Goal: Task Accomplishment & Management: Use online tool/utility

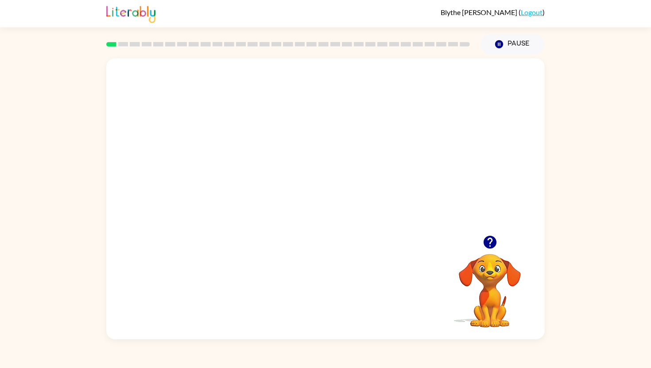
click at [360, 190] on video "Your browser must support playing .mp4 files to use Literably. Please try using…" at bounding box center [325, 146] width 438 height 177
click at [390, 151] on video "Your browser must support playing .mp4 files to use Literably. Please try using…" at bounding box center [325, 146] width 438 height 177
click at [331, 203] on div at bounding box center [325, 203] width 57 height 32
click at [332, 195] on button "button" at bounding box center [325, 203] width 57 height 32
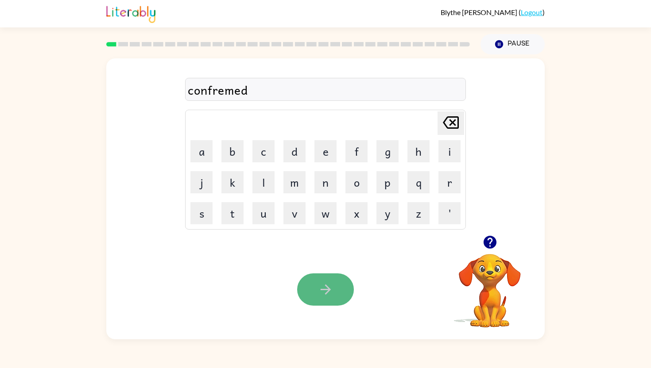
click at [330, 292] on icon "button" at bounding box center [326, 290] width 16 height 16
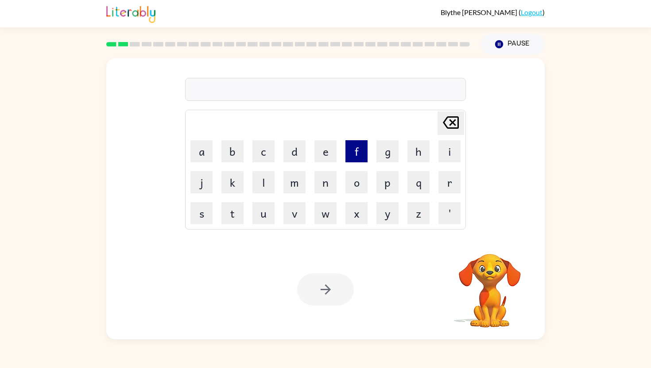
click at [351, 158] on button "f" at bounding box center [356, 151] width 22 height 22
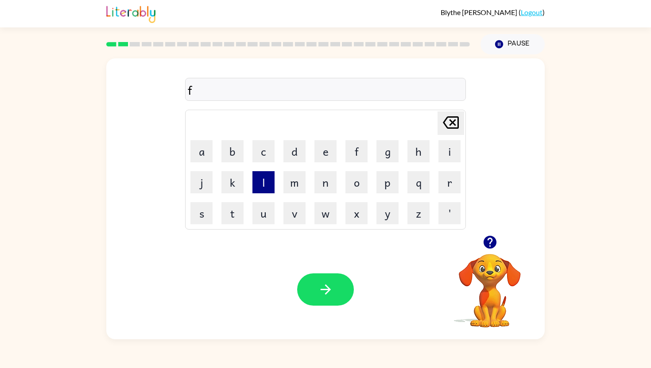
click at [266, 193] on button "l" at bounding box center [263, 182] width 22 height 22
click at [204, 154] on button "a" at bounding box center [201, 151] width 22 height 22
click at [322, 211] on button "w" at bounding box center [325, 213] width 22 height 22
click at [320, 293] on icon "button" at bounding box center [326, 290] width 16 height 16
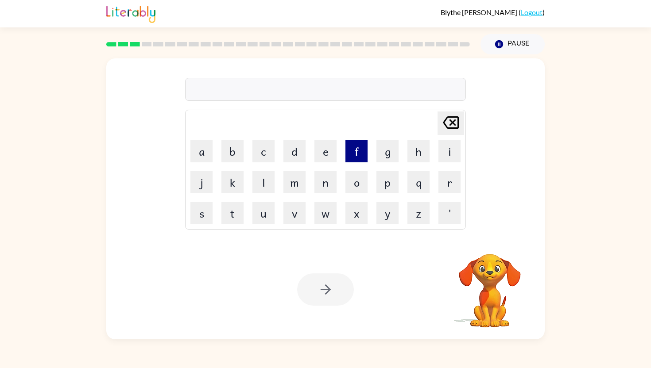
click at [346, 151] on button "f" at bounding box center [356, 151] width 22 height 22
click at [443, 150] on button "i" at bounding box center [449, 151] width 22 height 22
click at [323, 153] on button "e" at bounding box center [325, 151] width 22 height 22
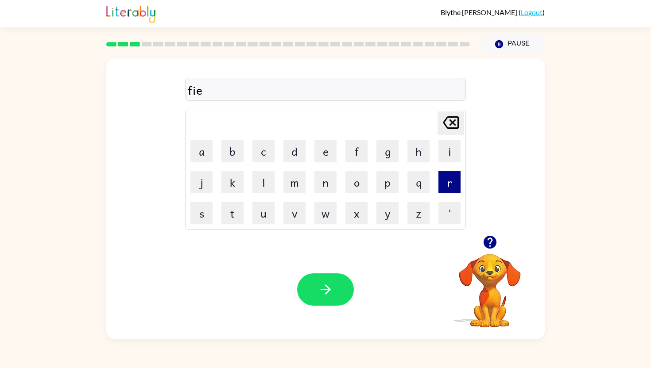
click at [454, 182] on button "r" at bounding box center [449, 182] width 22 height 22
click at [455, 132] on icon "[PERSON_NAME] last character input" at bounding box center [450, 122] width 21 height 21
click at [452, 127] on icon at bounding box center [451, 122] width 16 height 12
click at [447, 159] on button "i" at bounding box center [449, 151] width 22 height 22
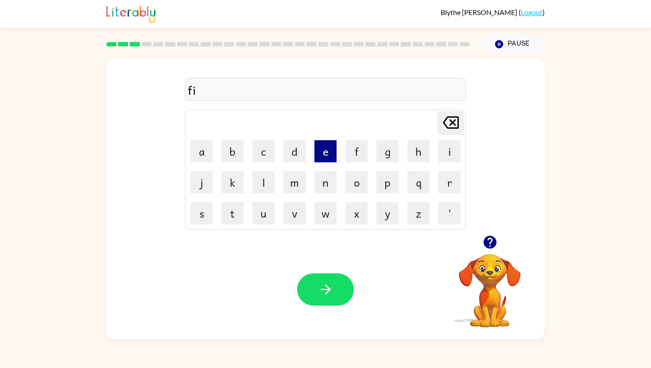
click at [321, 152] on button "e" at bounding box center [325, 151] width 22 height 22
click at [448, 189] on button "r" at bounding box center [449, 182] width 22 height 22
click at [452, 124] on icon "[PERSON_NAME] last character input" at bounding box center [450, 122] width 21 height 21
click at [457, 184] on button "r" at bounding box center [449, 182] width 22 height 22
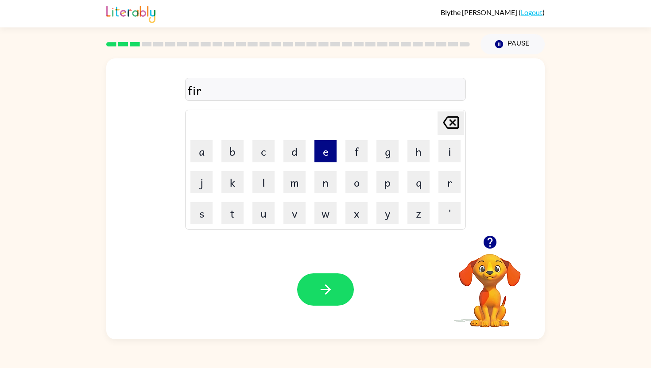
click at [323, 151] on button "e" at bounding box center [325, 151] width 22 height 22
click at [390, 188] on button "p" at bounding box center [387, 182] width 22 height 22
click at [484, 240] on icon "button" at bounding box center [489, 242] width 13 height 13
click at [455, 179] on button "r" at bounding box center [449, 182] width 22 height 22
click at [353, 184] on button "o" at bounding box center [356, 182] width 22 height 22
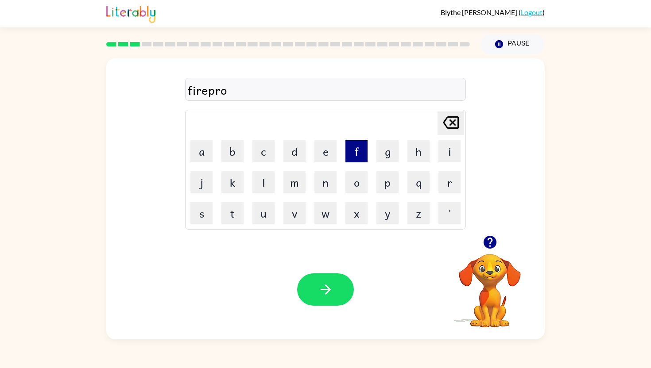
click at [348, 154] on button "f" at bounding box center [356, 151] width 22 height 22
click at [327, 153] on button "e" at bounding box center [325, 151] width 22 height 22
click at [326, 290] on icon "button" at bounding box center [325, 290] width 10 height 10
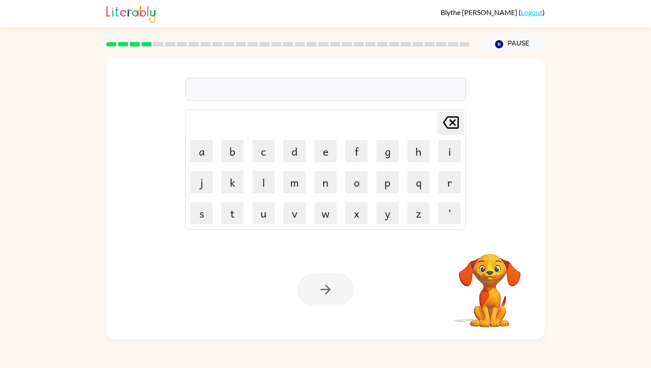
click at [326, 290] on div at bounding box center [325, 290] width 57 height 32
click at [205, 213] on button "s" at bounding box center [201, 213] width 22 height 22
click at [266, 151] on button "c" at bounding box center [263, 151] width 22 height 22
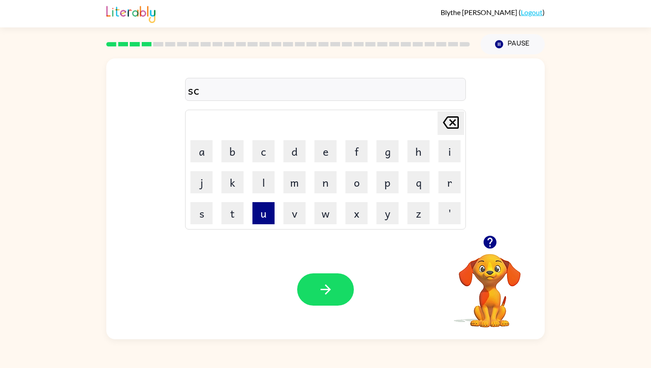
click at [265, 217] on button "u" at bounding box center [263, 213] width 22 height 22
click at [336, 159] on button "e" at bounding box center [325, 151] width 22 height 22
click at [327, 289] on icon "button" at bounding box center [326, 290] width 16 height 16
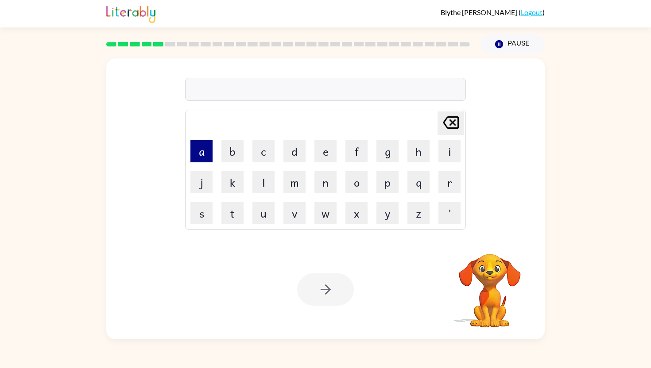
click at [209, 152] on button "a" at bounding box center [201, 151] width 22 height 22
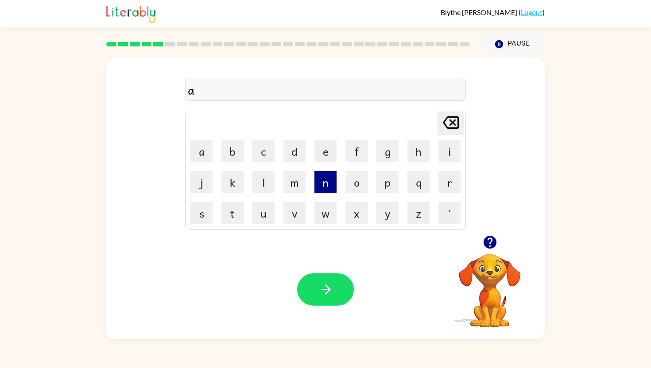
click at [323, 180] on button "n" at bounding box center [325, 182] width 22 height 22
click at [354, 178] on button "o" at bounding box center [356, 182] width 22 height 22
click at [441, 186] on button "r" at bounding box center [449, 182] width 22 height 22
click at [298, 184] on button "m" at bounding box center [294, 182] width 22 height 22
click at [334, 150] on button "e" at bounding box center [325, 151] width 22 height 22
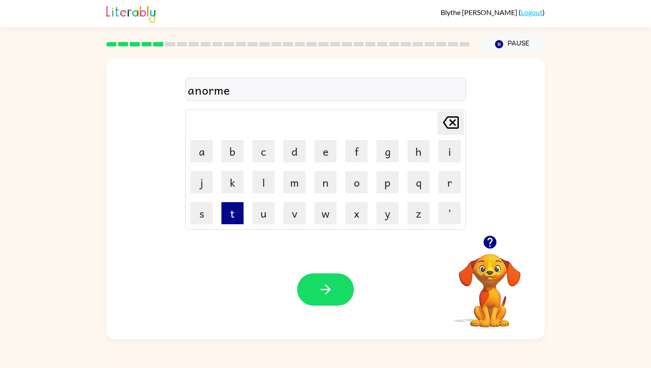
click at [229, 218] on button "t" at bounding box center [232, 213] width 22 height 22
click at [443, 114] on icon "[PERSON_NAME] last character input" at bounding box center [450, 122] width 21 height 21
click at [206, 208] on button "s" at bounding box center [201, 213] width 22 height 22
click at [321, 295] on icon "button" at bounding box center [326, 290] width 16 height 16
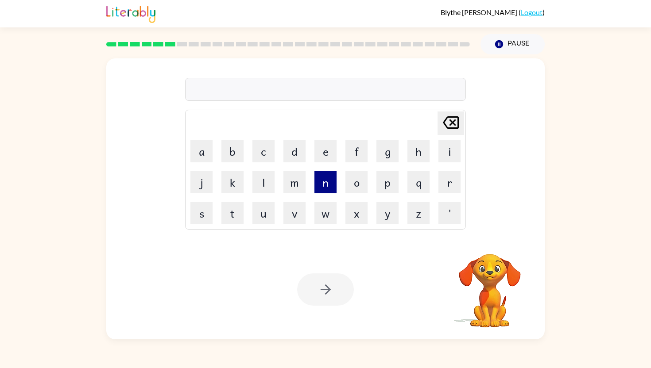
click at [329, 183] on button "n" at bounding box center [325, 182] width 22 height 22
click at [357, 183] on button "o" at bounding box center [356, 182] width 22 height 22
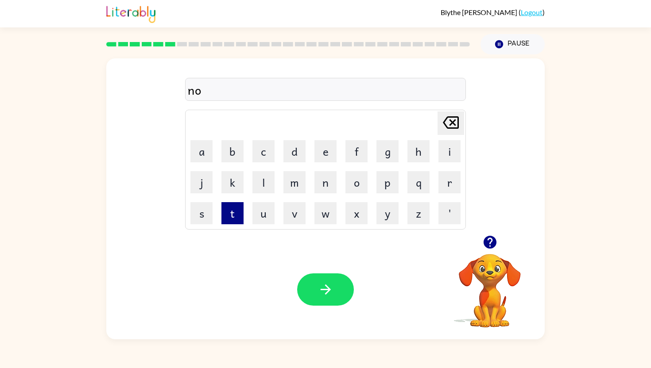
click at [235, 213] on button "t" at bounding box center [232, 213] width 22 height 22
click at [326, 151] on button "e" at bounding box center [325, 151] width 22 height 22
click at [200, 155] on button "a" at bounding box center [201, 151] width 22 height 22
click at [230, 150] on button "b" at bounding box center [232, 151] width 22 height 22
click at [270, 182] on button "l" at bounding box center [263, 182] width 22 height 22
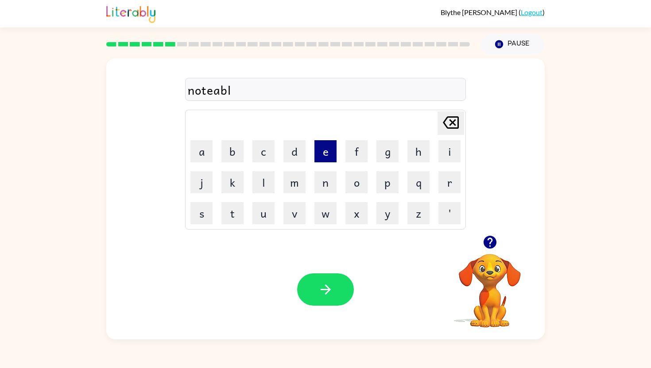
click at [328, 148] on button "e" at bounding box center [325, 151] width 22 height 22
click at [309, 287] on button "button" at bounding box center [325, 290] width 57 height 32
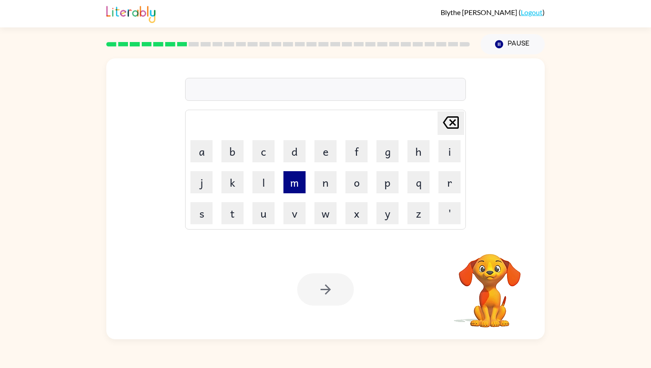
click at [294, 188] on button "m" at bounding box center [294, 182] width 22 height 22
click at [209, 159] on button "a" at bounding box center [201, 151] width 22 height 22
click at [380, 182] on button "p" at bounding box center [387, 182] width 22 height 22
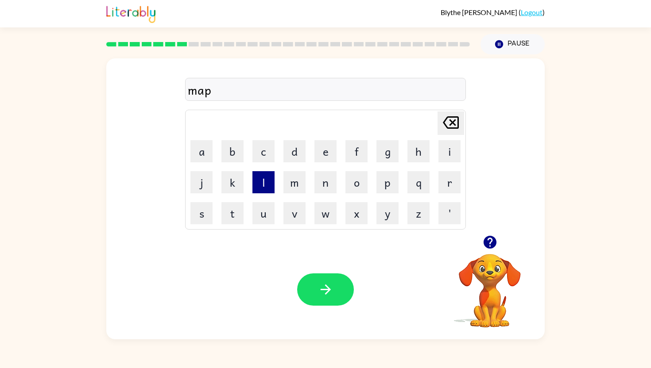
click at [263, 185] on button "l" at bounding box center [263, 182] width 22 height 22
click at [326, 151] on button "e" at bounding box center [325, 151] width 22 height 22
click at [314, 309] on div "Your browser must support playing .mp4 files to use Literably. Please try using…" at bounding box center [325, 290] width 438 height 100
click at [314, 294] on button "button" at bounding box center [325, 290] width 57 height 32
click at [446, 186] on button "r" at bounding box center [449, 182] width 22 height 22
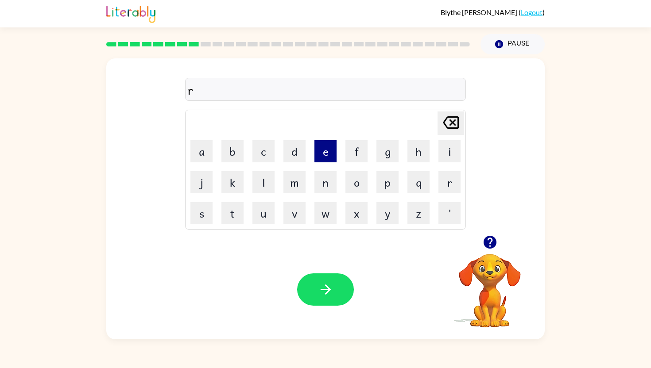
click at [324, 153] on button "e" at bounding box center [325, 151] width 22 height 22
click at [269, 151] on button "c" at bounding box center [263, 151] width 22 height 22
click at [233, 214] on button "t" at bounding box center [232, 213] width 22 height 22
click at [204, 157] on button "a" at bounding box center [201, 151] width 22 height 22
click at [330, 190] on button "n" at bounding box center [325, 182] width 22 height 22
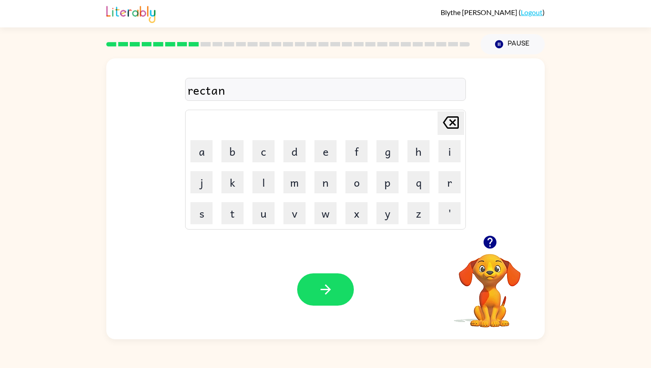
type button "n"
click at [328, 283] on icon "button" at bounding box center [326, 290] width 16 height 16
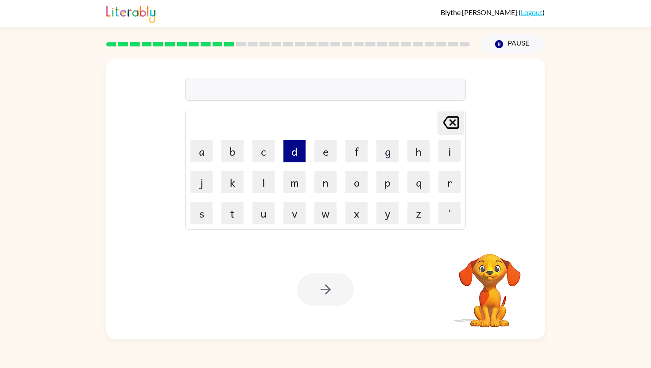
click at [296, 153] on button "d" at bounding box center [294, 151] width 22 height 22
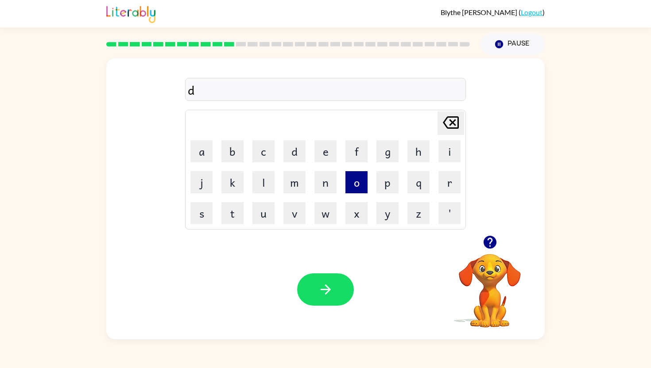
click at [358, 184] on button "o" at bounding box center [356, 182] width 22 height 22
type button "o"
click at [352, 284] on button "button" at bounding box center [325, 290] width 57 height 32
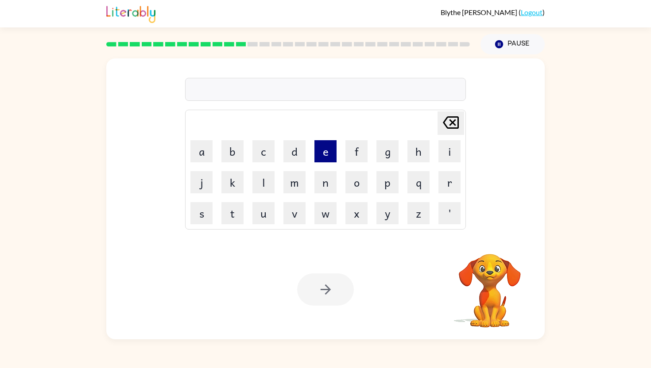
click at [318, 154] on button "e" at bounding box center [325, 151] width 22 height 22
type button "e"
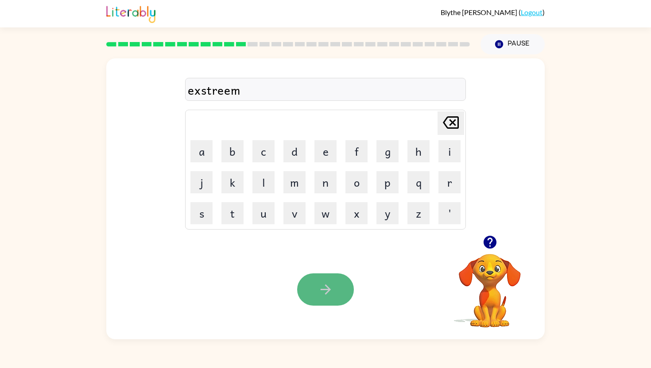
click at [337, 282] on button "button" at bounding box center [325, 290] width 57 height 32
click at [322, 288] on div at bounding box center [325, 290] width 57 height 32
click at [322, 288] on icon "button" at bounding box center [326, 290] width 16 height 16
click at [331, 294] on icon "button" at bounding box center [326, 290] width 16 height 16
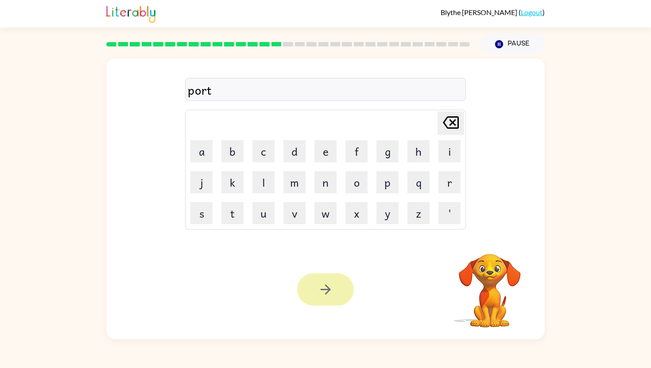
click at [336, 302] on button "button" at bounding box center [325, 290] width 57 height 32
click at [335, 302] on button "button" at bounding box center [325, 290] width 57 height 32
click at [336, 297] on div at bounding box center [325, 290] width 57 height 32
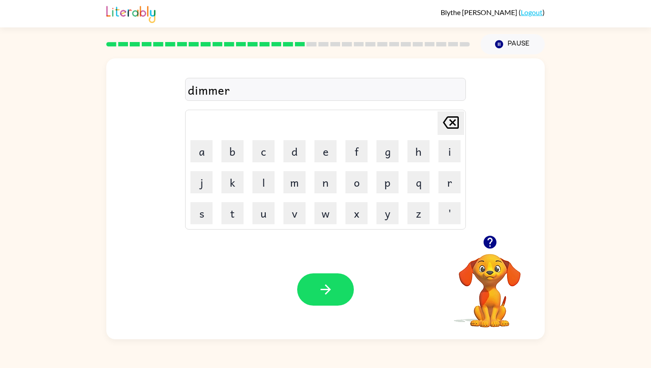
click at [336, 297] on button "button" at bounding box center [325, 290] width 57 height 32
click at [336, 297] on div at bounding box center [325, 290] width 57 height 32
click at [336, 297] on button "button" at bounding box center [325, 290] width 57 height 32
click at [324, 288] on icon "button" at bounding box center [326, 290] width 16 height 16
click at [321, 296] on icon "button" at bounding box center [326, 290] width 16 height 16
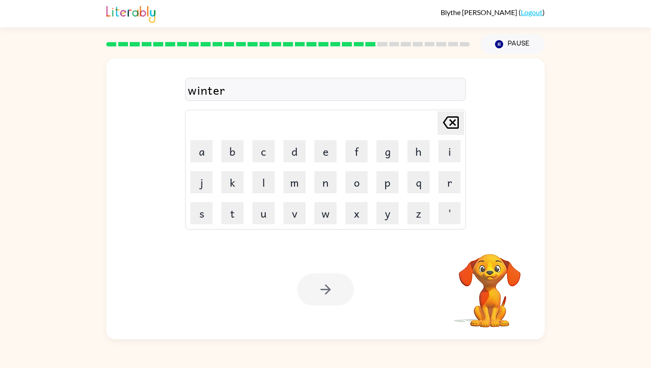
click at [321, 296] on div at bounding box center [325, 290] width 57 height 32
click at [321, 296] on icon "button" at bounding box center [326, 290] width 16 height 16
click at [329, 290] on icon "button" at bounding box center [325, 290] width 10 height 10
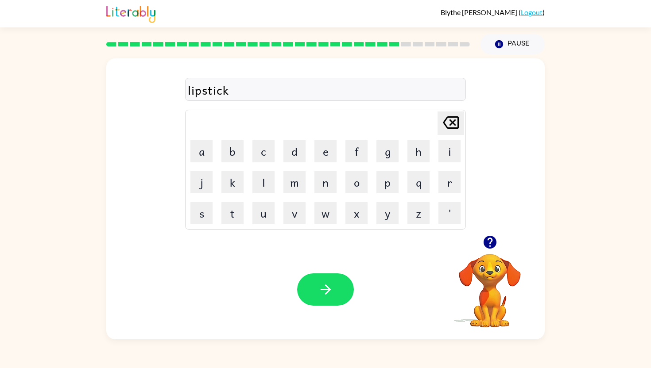
click at [329, 290] on icon "button" at bounding box center [325, 290] width 10 height 10
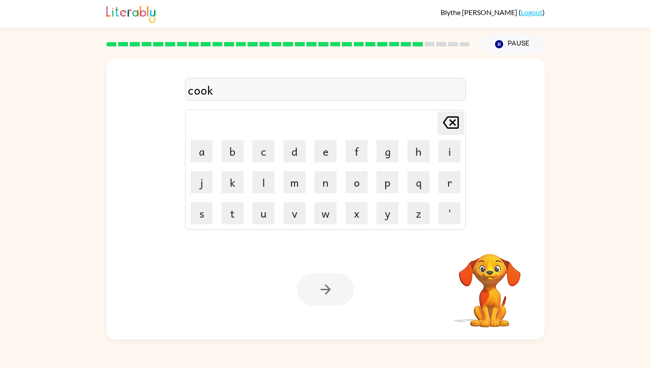
click at [328, 288] on div at bounding box center [325, 290] width 57 height 32
click at [337, 281] on button "button" at bounding box center [325, 290] width 57 height 32
click at [333, 290] on div at bounding box center [325, 290] width 57 height 32
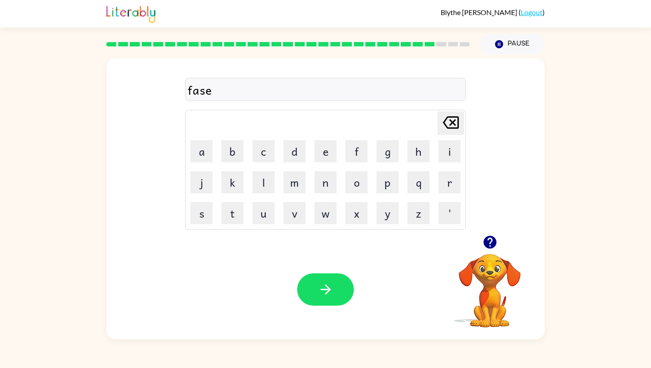
click at [333, 290] on icon "button" at bounding box center [326, 290] width 16 height 16
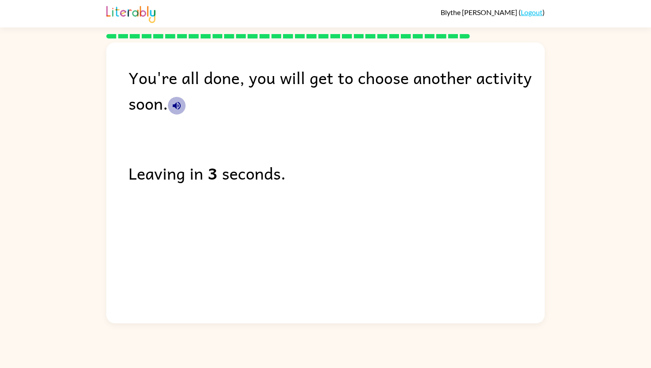
click at [178, 106] on icon "button" at bounding box center [177, 106] width 8 height 8
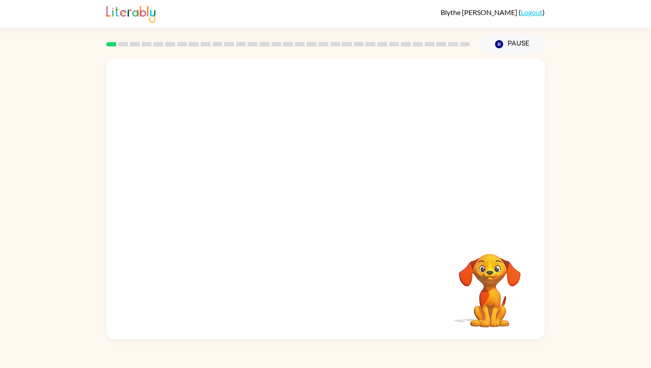
click at [214, 187] on video "Your browser must support playing .mp4 files to use Literably. Please try using…" at bounding box center [325, 146] width 438 height 177
click at [229, 184] on video "Your browser must support playing .mp4 files to use Literably. Please try using…" at bounding box center [325, 146] width 438 height 177
click at [319, 197] on div at bounding box center [325, 203] width 57 height 32
click at [325, 202] on icon "button" at bounding box center [326, 204] width 16 height 16
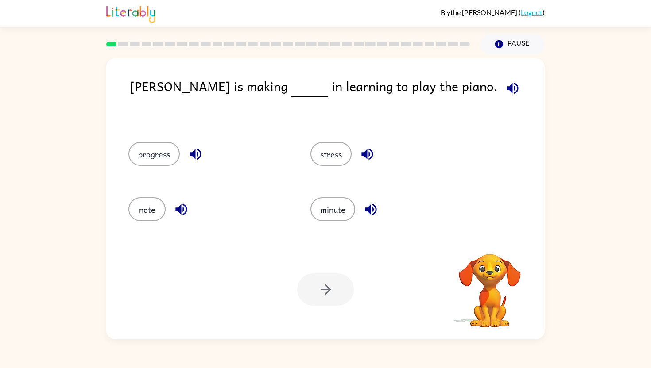
click at [496, 273] on video "Your browser must support playing .mp4 files to use Literably. Please try using…" at bounding box center [490, 284] width 89 height 89
click at [155, 161] on button "progress" at bounding box center [153, 154] width 51 height 24
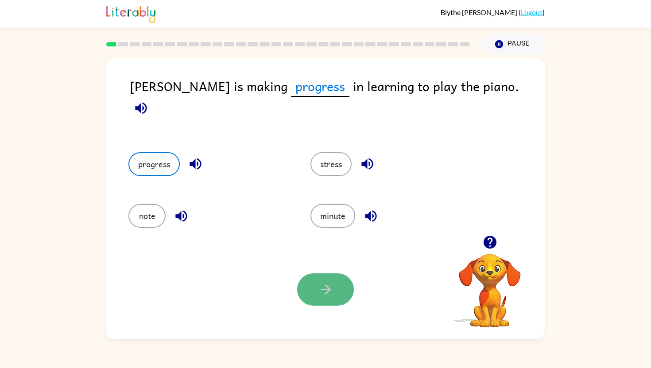
click at [323, 287] on icon "button" at bounding box center [326, 290] width 16 height 16
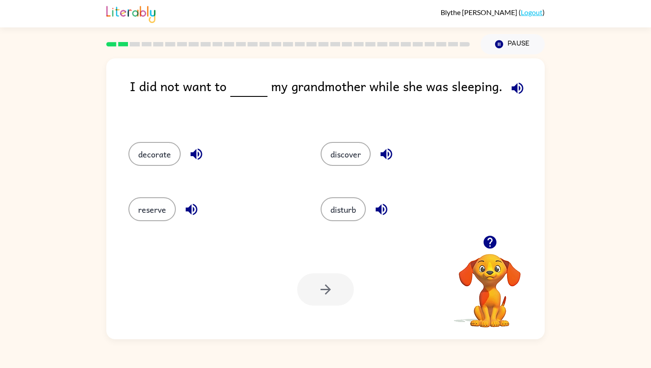
click at [347, 223] on div "disturb" at bounding box center [400, 208] width 192 height 55
click at [347, 209] on button "disturb" at bounding box center [343, 210] width 45 height 24
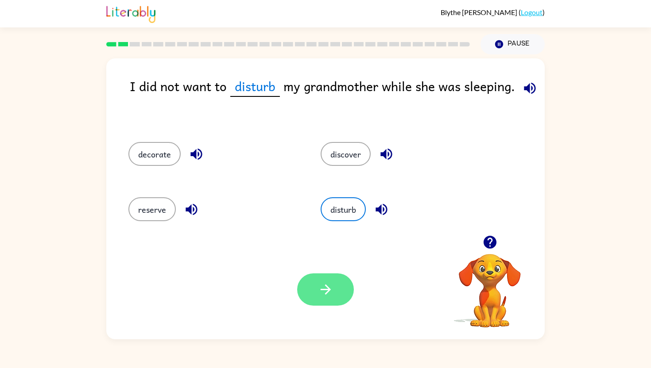
click at [324, 296] on icon "button" at bounding box center [326, 290] width 16 height 16
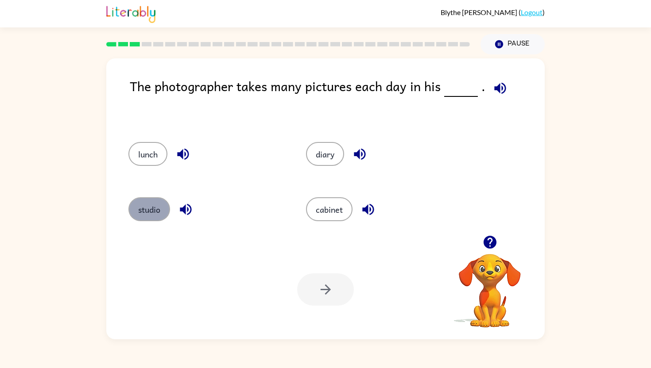
click at [145, 209] on button "studio" at bounding box center [149, 210] width 42 height 24
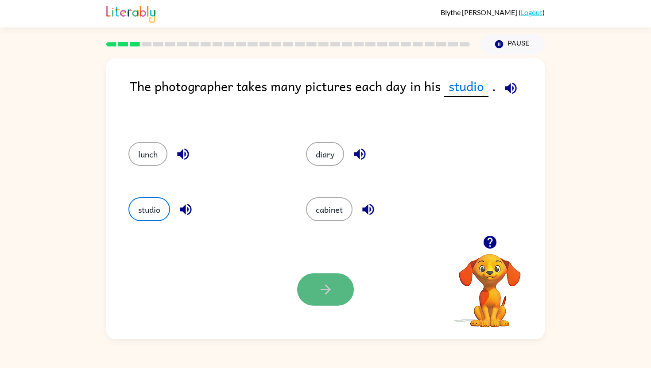
click at [309, 293] on button "button" at bounding box center [325, 290] width 57 height 32
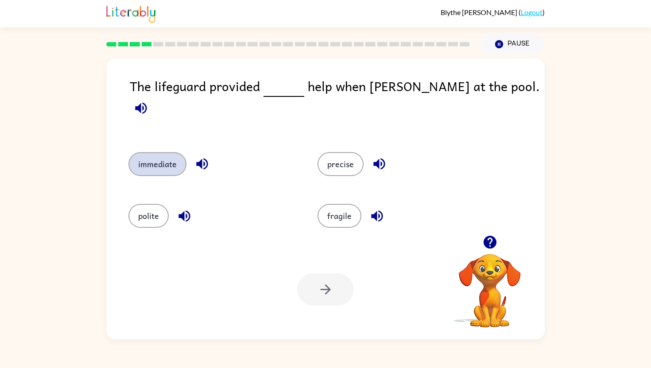
click at [169, 164] on button "immediate" at bounding box center [157, 164] width 58 height 24
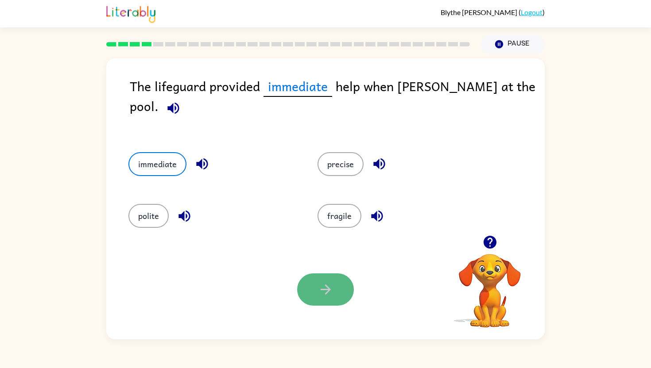
click at [304, 293] on button "button" at bounding box center [325, 290] width 57 height 32
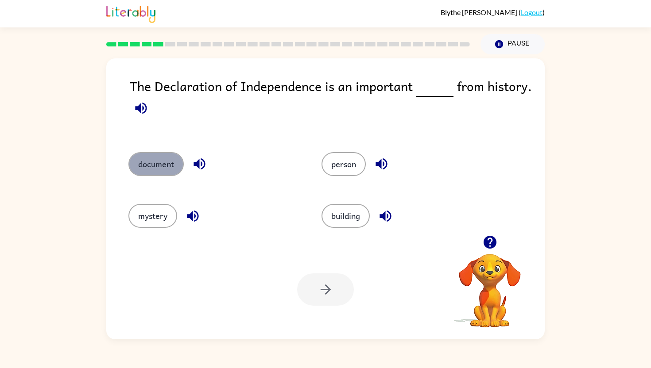
click at [158, 158] on button "document" at bounding box center [155, 164] width 55 height 24
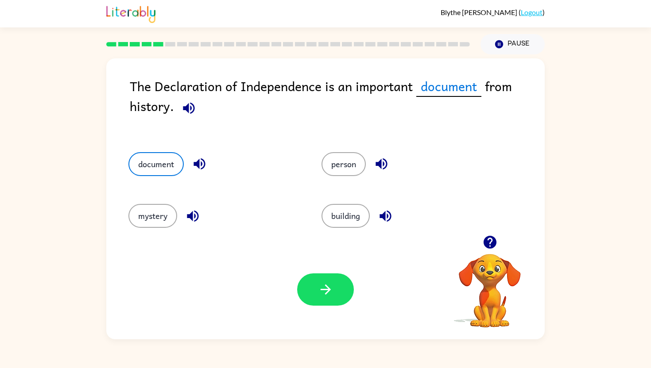
click at [386, 331] on div "Your browser must support playing .mp4 files to use Literably. Please try using…" at bounding box center [325, 290] width 438 height 100
click at [321, 274] on button "button" at bounding box center [325, 290] width 57 height 32
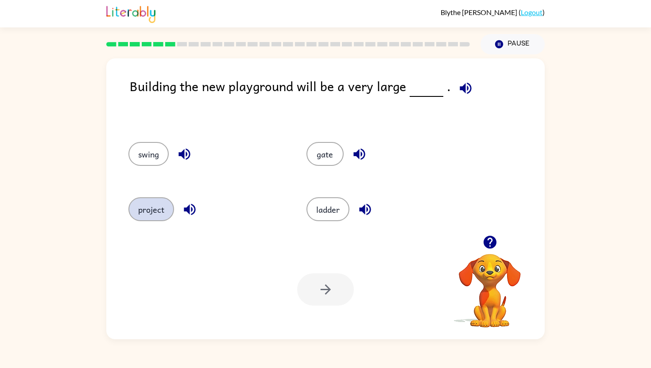
click at [151, 209] on button "project" at bounding box center [151, 210] width 46 height 24
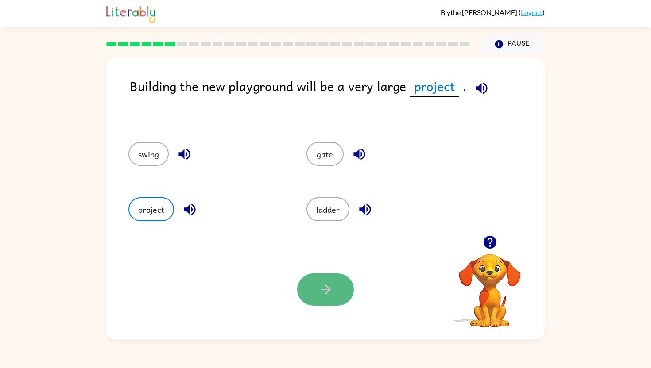
click at [320, 279] on button "button" at bounding box center [325, 290] width 57 height 32
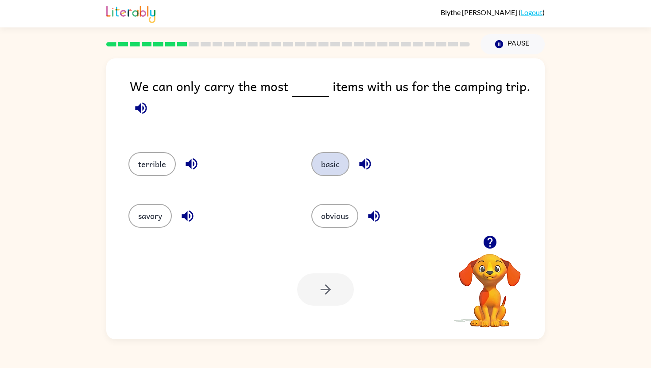
click at [331, 156] on button "basic" at bounding box center [330, 164] width 38 height 24
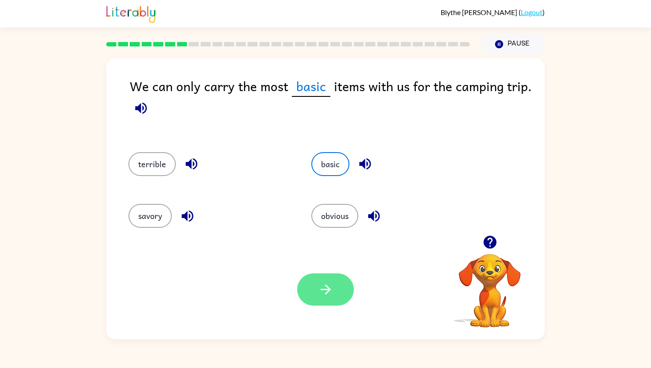
click at [336, 286] on button "button" at bounding box center [325, 290] width 57 height 32
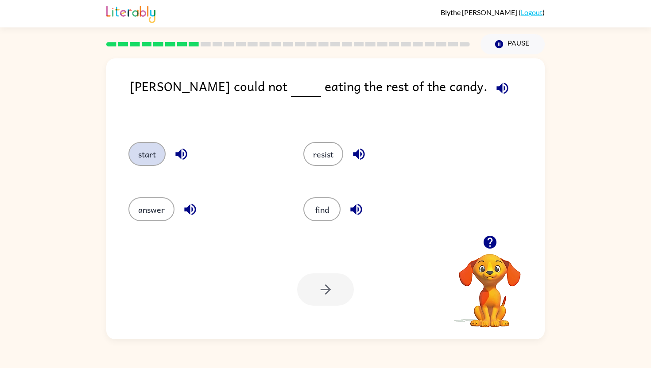
click at [143, 156] on button "start" at bounding box center [146, 154] width 37 height 24
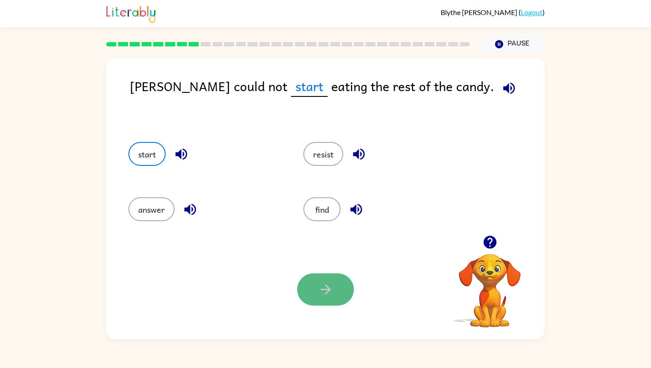
click at [316, 295] on button "button" at bounding box center [325, 290] width 57 height 32
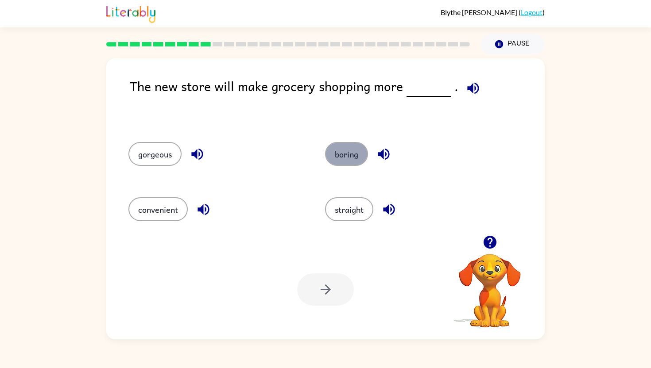
click at [349, 165] on button "boring" at bounding box center [346, 154] width 43 height 24
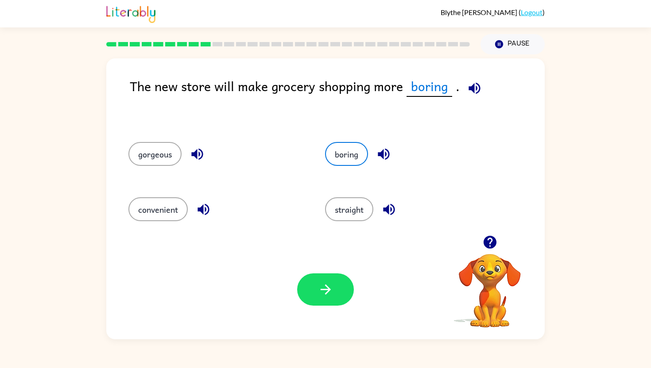
click at [329, 310] on div "Your browser must support playing .mp4 files to use Literably. Please try using…" at bounding box center [325, 290] width 438 height 100
click at [329, 286] on icon "button" at bounding box center [326, 290] width 16 height 16
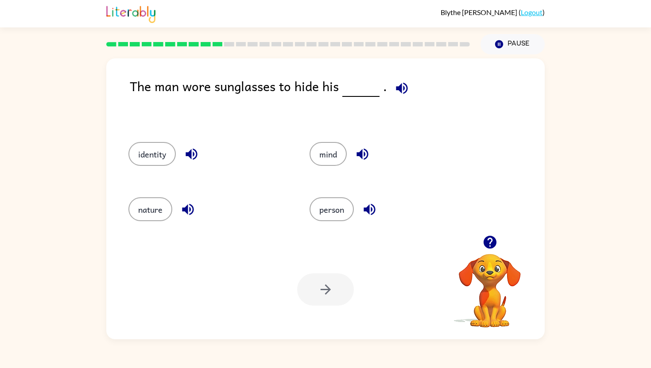
click at [133, 143] on div "identity" at bounding box center [208, 154] width 161 height 24
click at [143, 141] on div "identity" at bounding box center [202, 152] width 181 height 55
click at [155, 150] on button "identity" at bounding box center [151, 154] width 47 height 24
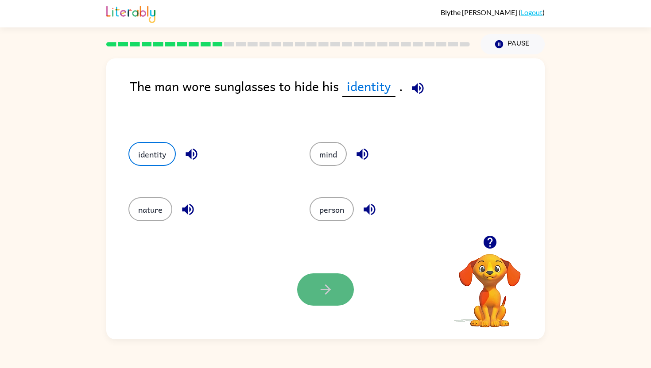
click at [344, 298] on button "button" at bounding box center [325, 290] width 57 height 32
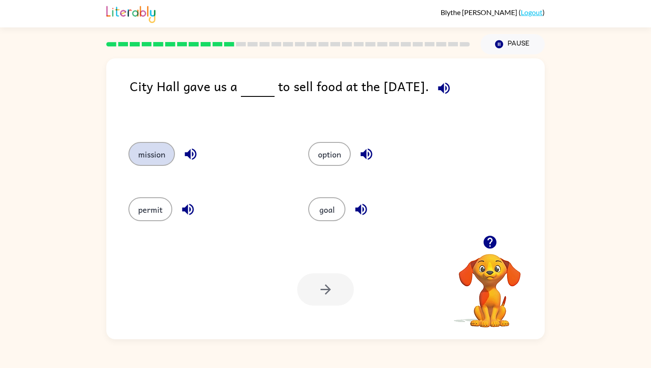
click at [162, 164] on button "mission" at bounding box center [151, 154] width 47 height 24
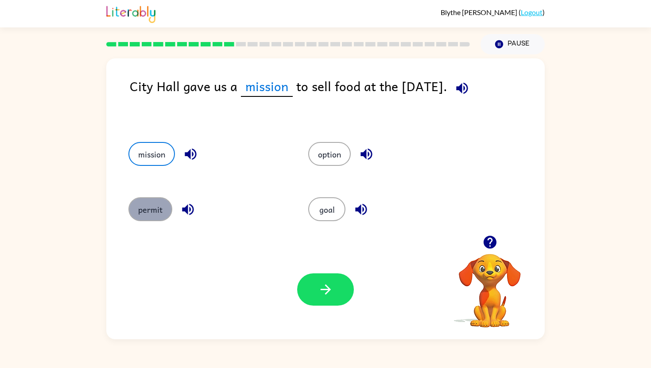
click at [149, 201] on button "permit" at bounding box center [150, 210] width 44 height 24
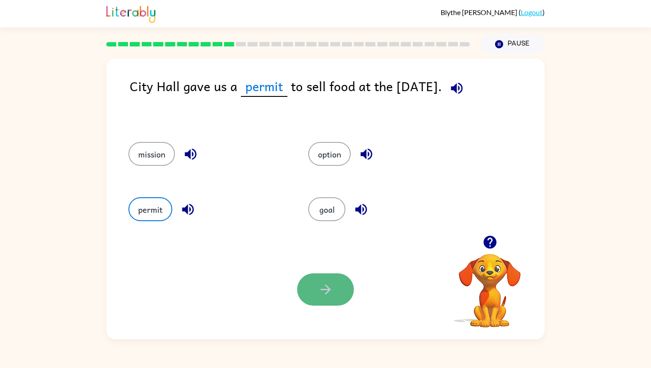
click at [336, 287] on button "button" at bounding box center [325, 290] width 57 height 32
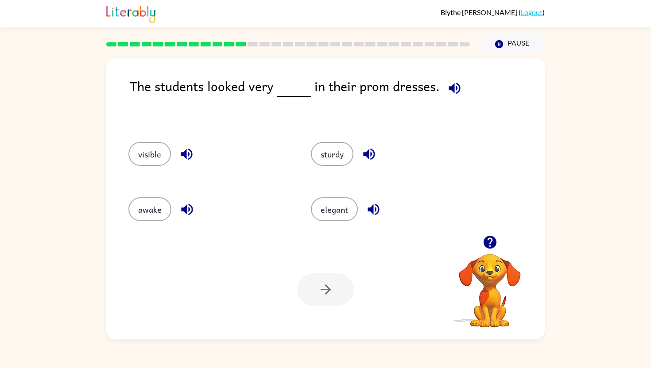
click at [340, 224] on div "elegant" at bounding box center [385, 208] width 182 height 55
click at [345, 204] on button "elegant" at bounding box center [334, 210] width 47 height 24
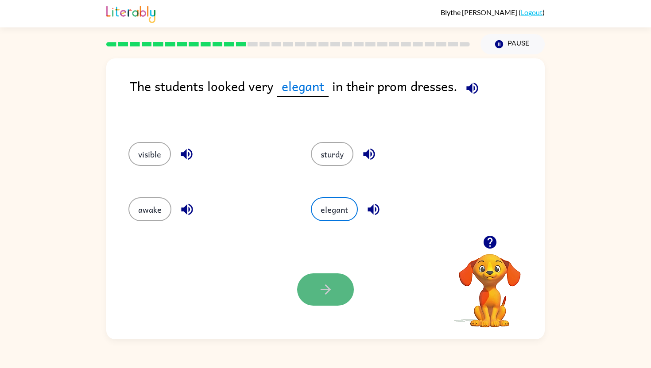
click at [320, 283] on icon "button" at bounding box center [326, 290] width 16 height 16
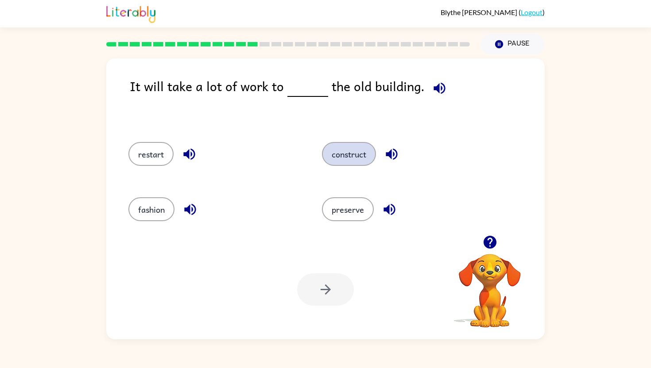
click at [349, 155] on button "construct" at bounding box center [349, 154] width 54 height 24
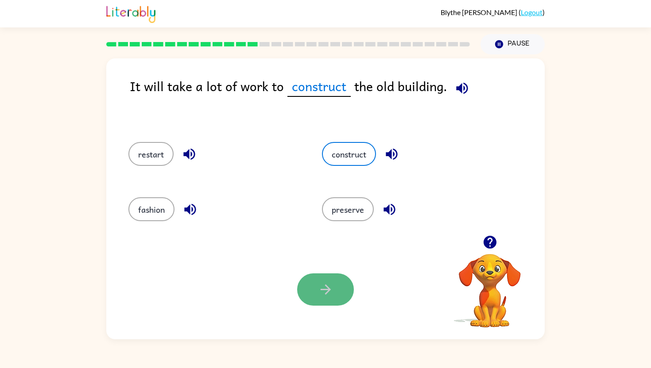
click at [326, 302] on button "button" at bounding box center [325, 290] width 57 height 32
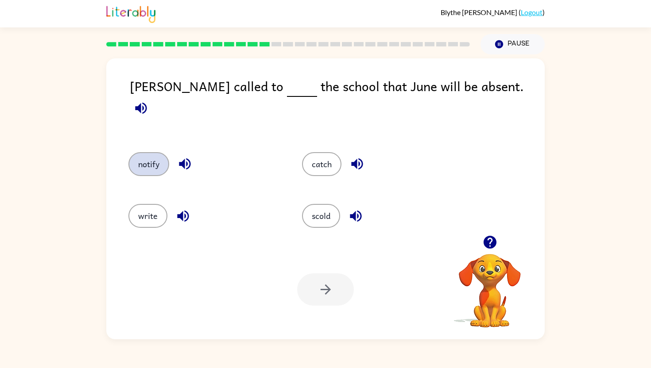
click at [154, 165] on button "notify" at bounding box center [148, 164] width 41 height 24
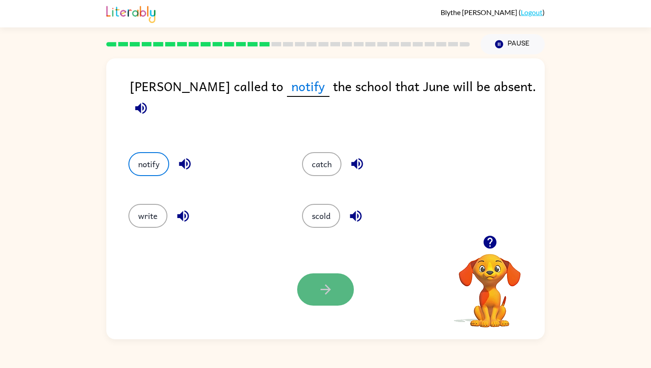
click at [327, 284] on icon "button" at bounding box center [326, 290] width 16 height 16
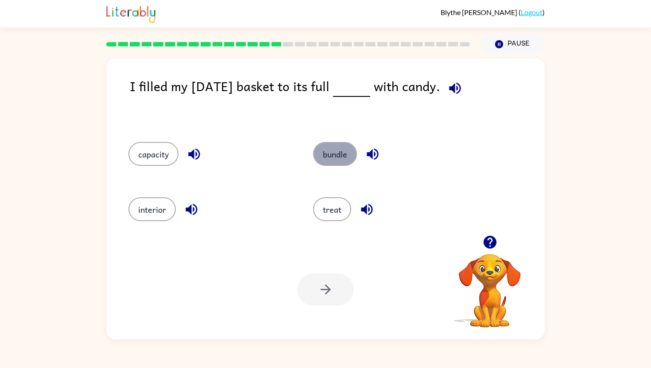
click at [336, 161] on button "bundle" at bounding box center [335, 154] width 44 height 24
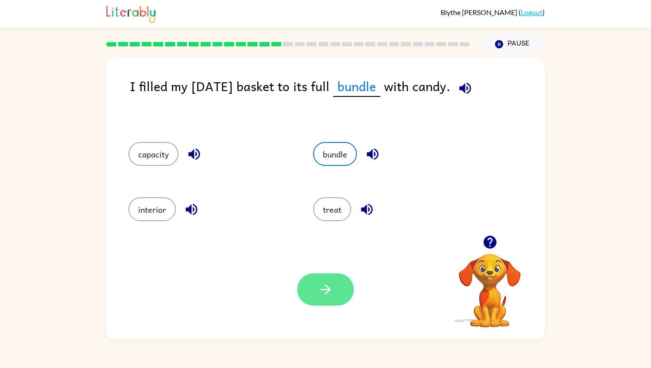
click at [338, 289] on button "button" at bounding box center [325, 290] width 57 height 32
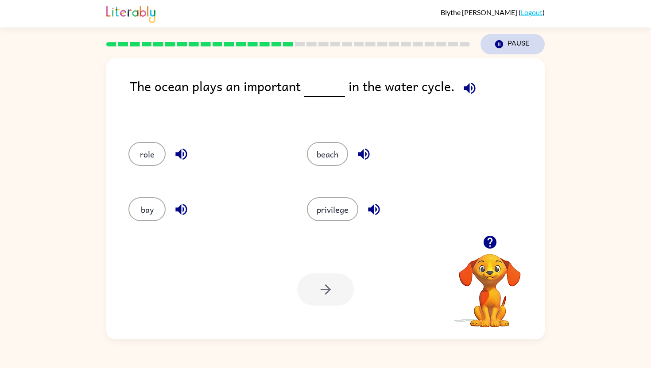
click at [506, 47] on button "Pause Pause" at bounding box center [513, 44] width 64 height 20
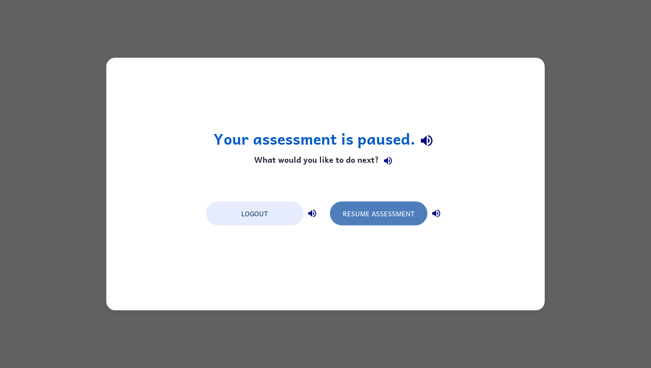
click at [382, 218] on button "Resume Assessment" at bounding box center [378, 214] width 97 height 24
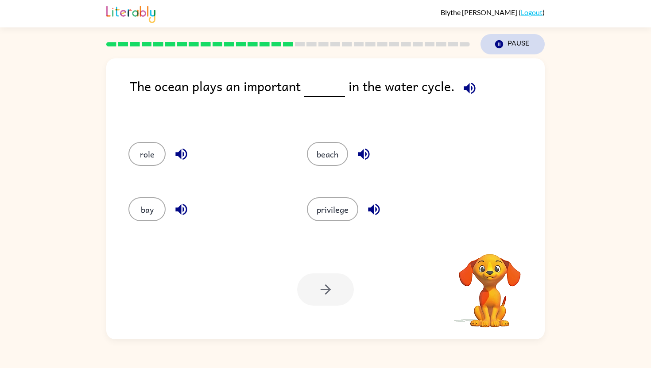
click at [505, 46] on button "Pause Pause" at bounding box center [513, 44] width 64 height 20
